Goal: Check status

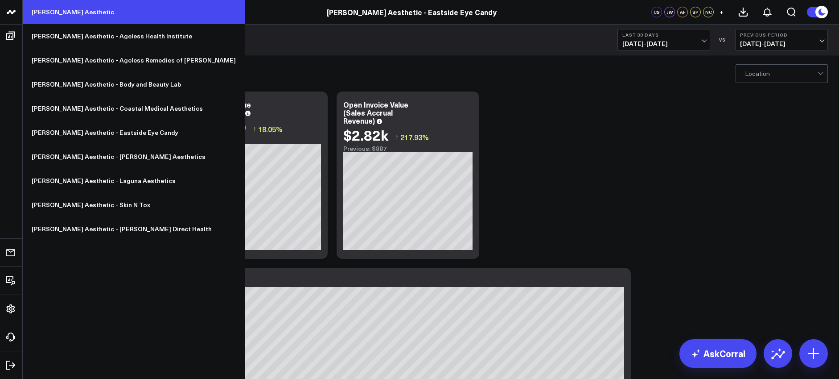
click at [38, 13] on link "[PERSON_NAME] Aesthetic" at bounding box center [134, 12] width 222 height 24
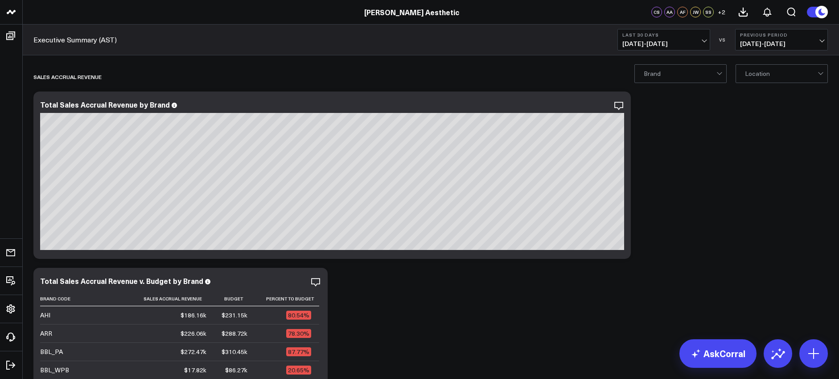
click at [658, 41] on span "[DATE] - [DATE]" at bounding box center [664, 43] width 83 height 7
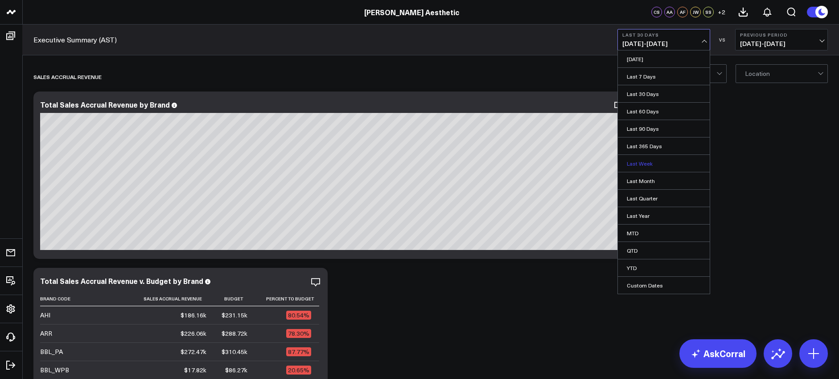
click at [648, 164] on link "Last Week" at bounding box center [664, 163] width 92 height 17
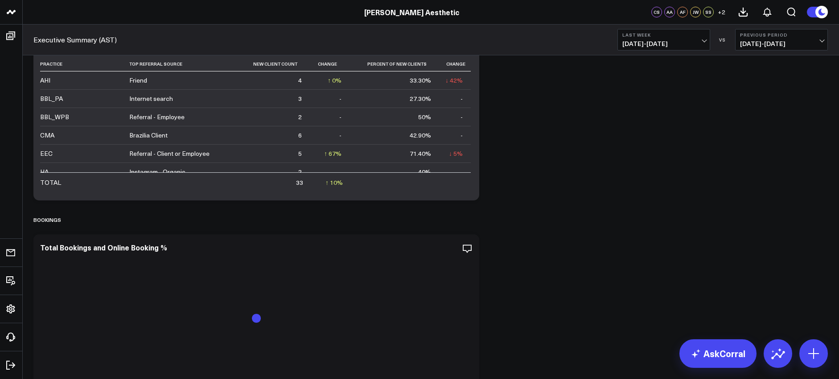
scroll to position [3463, 0]
